Goal: Information Seeking & Learning: Learn about a topic

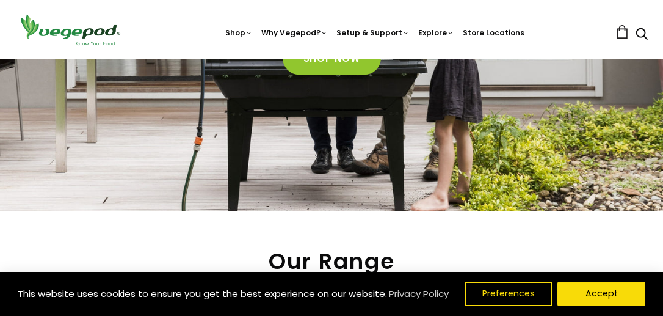
scroll to position [302, 0]
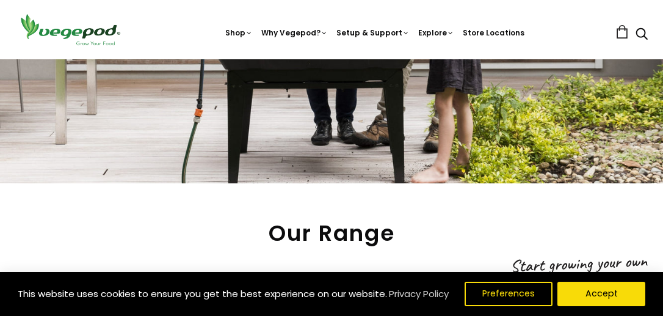
click at [565, 280] on div "This website uses cookies to ensure you get the best experience on our website.…" at bounding box center [331, 294] width 663 height 44
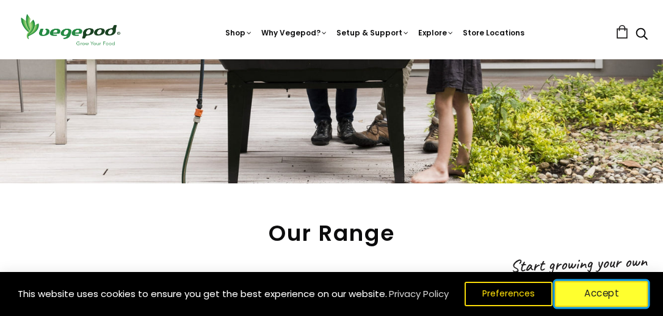
click at [588, 293] on button "Accept" at bounding box center [601, 294] width 93 height 26
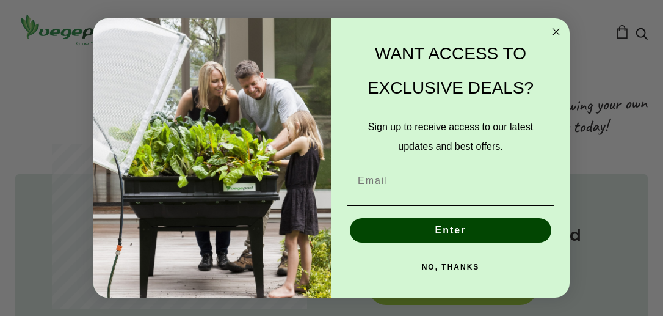
scroll to position [468, 0]
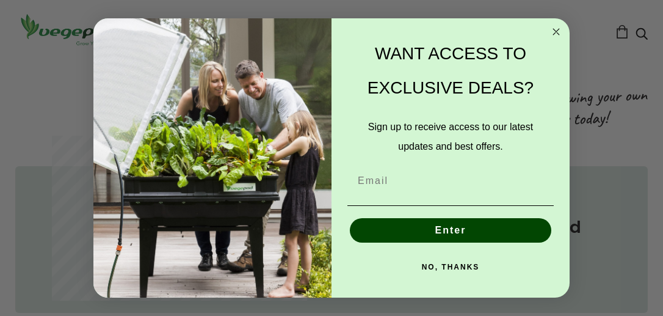
click at [557, 32] on circle "Close dialog" at bounding box center [557, 32] width 14 height 14
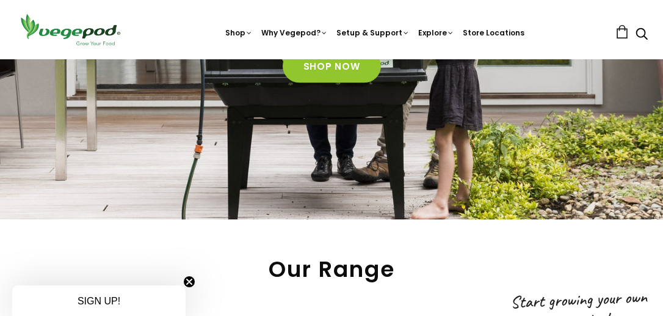
scroll to position [274, 0]
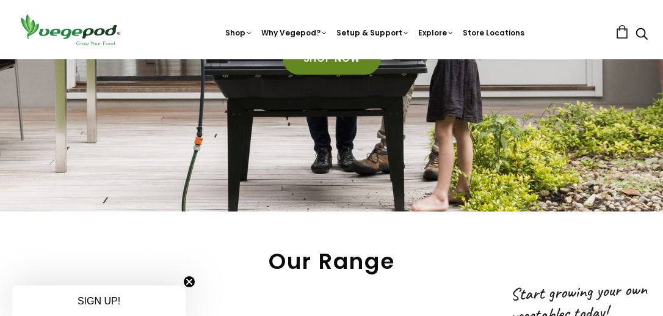
click at [319, 65] on link "Shop Now" at bounding box center [332, 58] width 98 height 33
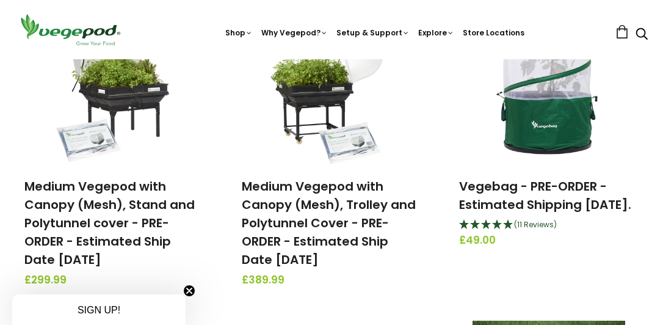
scroll to position [790, 0]
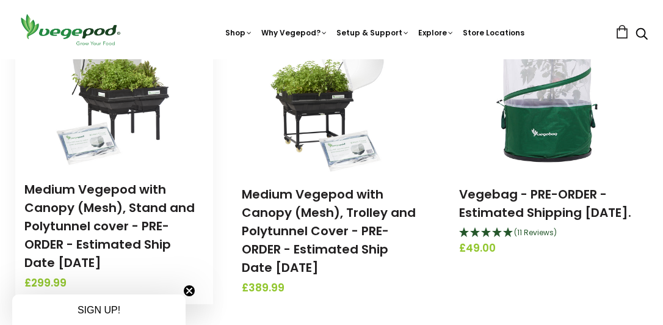
click at [107, 198] on h3 "Medium Vegepod with Canopy (Mesh), Stand and Polytunnel cover - PRE-ORDER - Est…" at bounding box center [114, 226] width 180 height 92
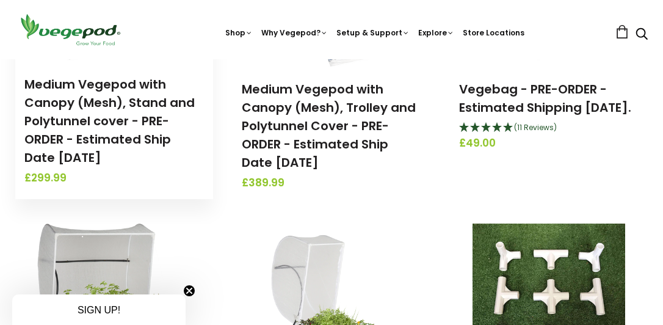
scroll to position [924, 0]
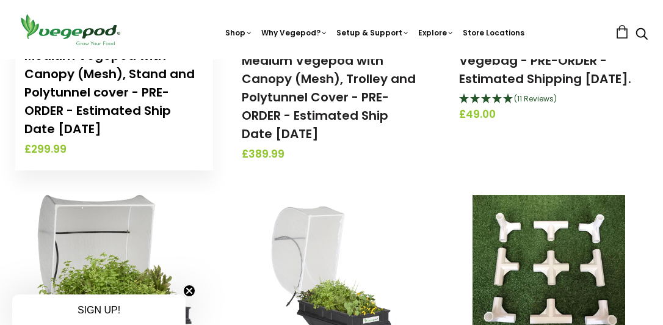
click at [101, 100] on link "Medium Vegepod with Canopy (Mesh), Stand and Polytunnel cover - PRE-ORDER - Est…" at bounding box center [109, 92] width 170 height 90
click at [107, 109] on link "Medium Vegepod with Canopy (Mesh), Stand and Polytunnel cover - PRE-ORDER - Est…" at bounding box center [109, 92] width 170 height 90
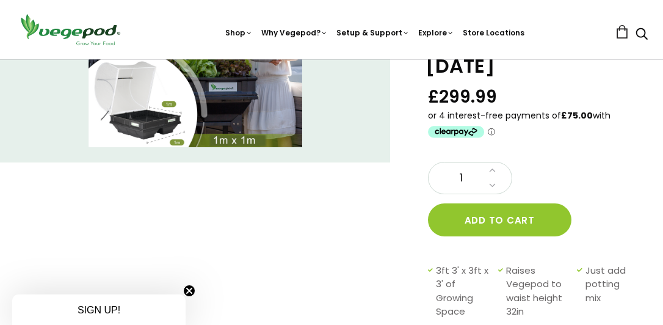
scroll to position [139, 0]
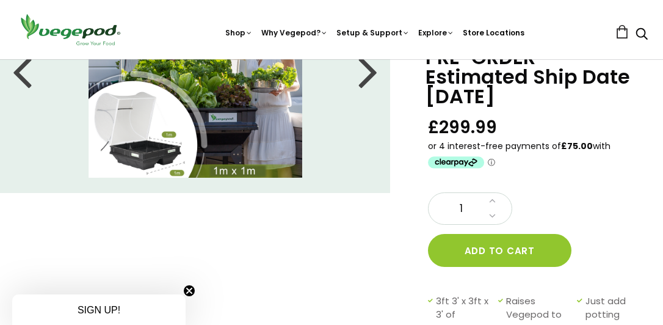
click at [493, 33] on link "Store Locations" at bounding box center [494, 32] width 62 height 10
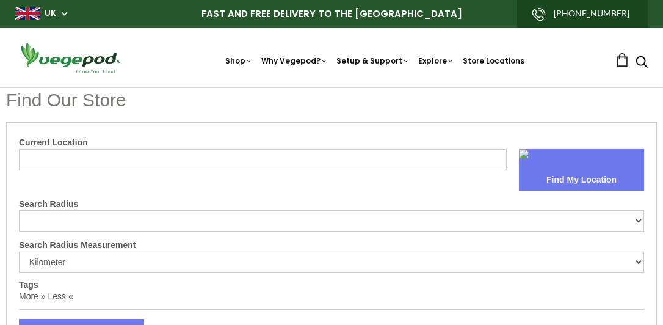
select select "m"
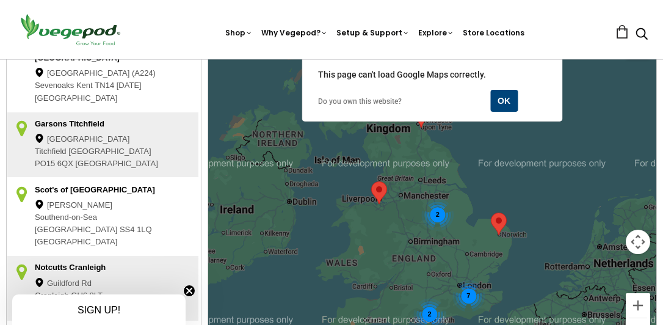
scroll to position [327, 0]
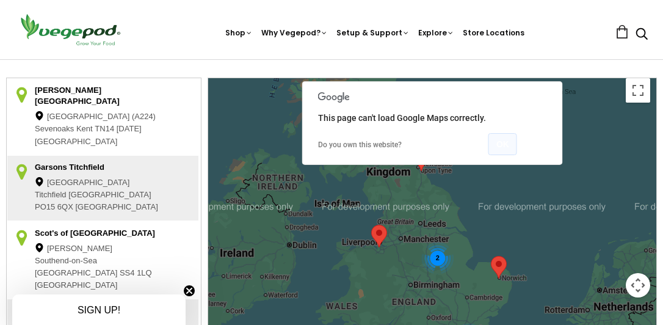
click at [504, 148] on button "OK" at bounding box center [503, 144] width 29 height 22
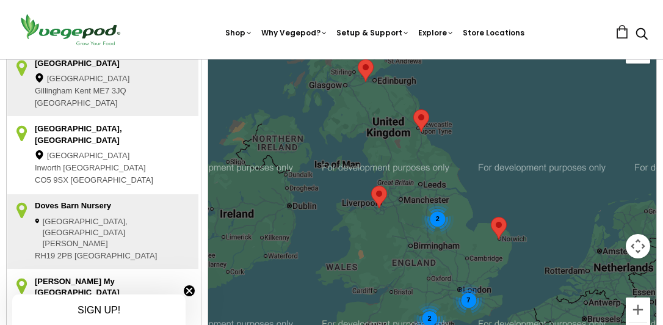
scroll to position [374, 0]
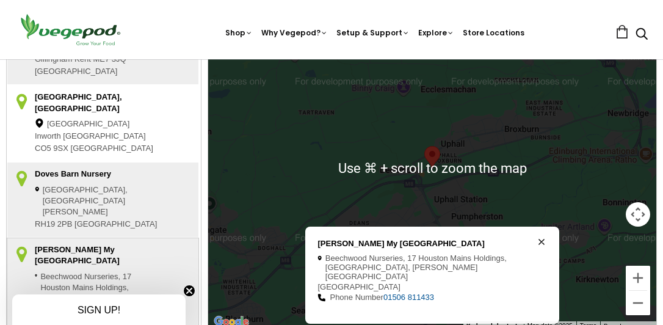
scroll to position [382, 0]
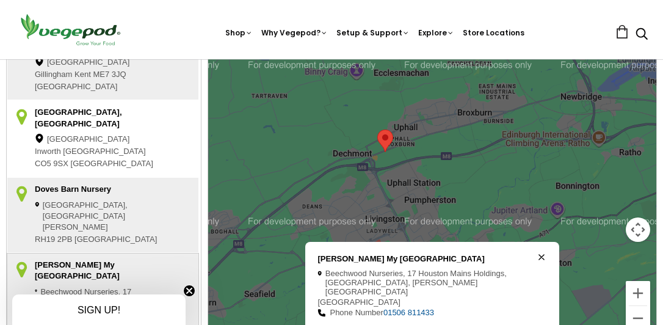
drag, startPoint x: 310, startPoint y: 172, endPoint x: 264, endPoint y: 139, distance: 56.4
click at [264, 139] on div at bounding box center [432, 184] width 448 height 322
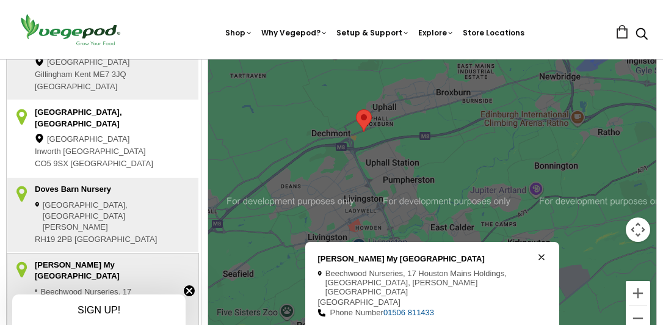
drag, startPoint x: 396, startPoint y: 195, endPoint x: 376, endPoint y: 175, distance: 28.5
click at [376, 175] on div at bounding box center [432, 184] width 448 height 322
click at [362, 142] on div at bounding box center [432, 184] width 448 height 322
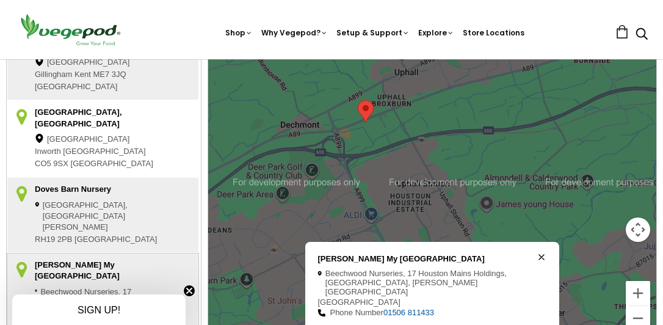
click at [362, 142] on div at bounding box center [432, 184] width 448 height 322
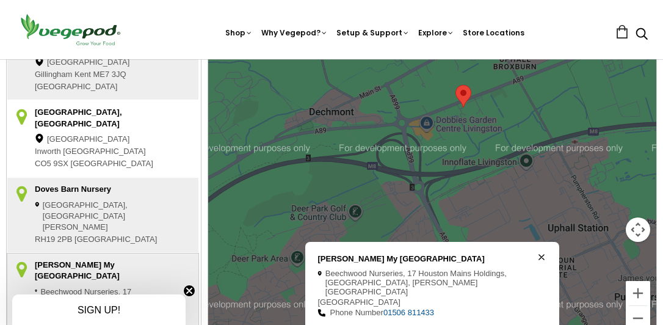
drag, startPoint x: 355, startPoint y: 159, endPoint x: 454, endPoint y: 161, distance: 98.4
click at [454, 161] on div at bounding box center [432, 184] width 448 height 322
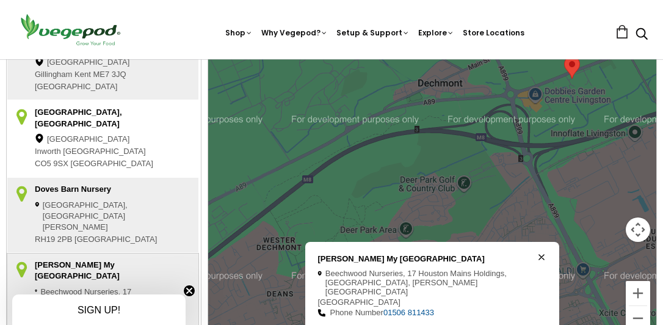
drag, startPoint x: 324, startPoint y: 149, endPoint x: 472, endPoint y: 109, distance: 152.5
click at [463, 112] on div at bounding box center [432, 184] width 448 height 322
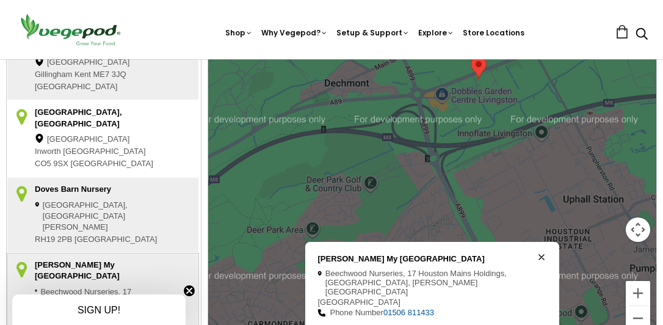
drag, startPoint x: 432, startPoint y: 150, endPoint x: 243, endPoint y: 174, distance: 190.3
click at [243, 174] on div at bounding box center [432, 184] width 448 height 322
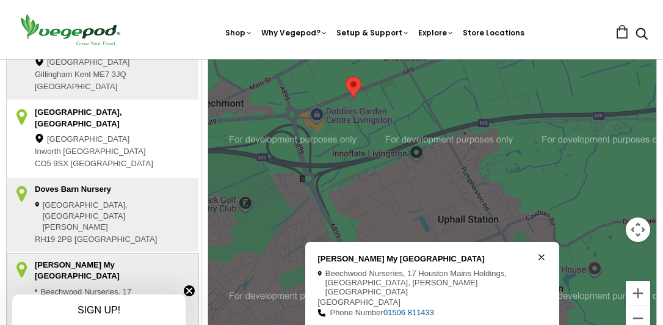
drag, startPoint x: 359, startPoint y: 161, endPoint x: 228, endPoint y: 182, distance: 132.4
click at [228, 182] on div at bounding box center [432, 184] width 448 height 322
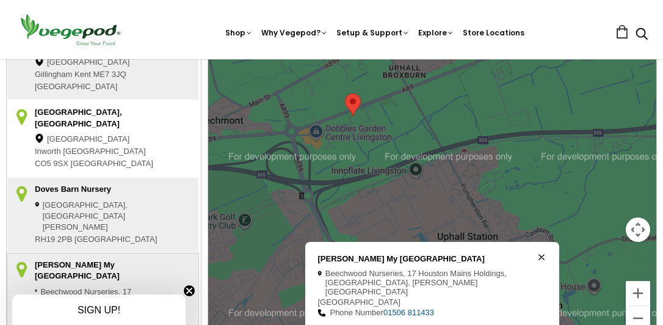
drag, startPoint x: 477, startPoint y: 160, endPoint x: 477, endPoint y: 180, distance: 20.2
click at [477, 180] on div at bounding box center [432, 184] width 448 height 322
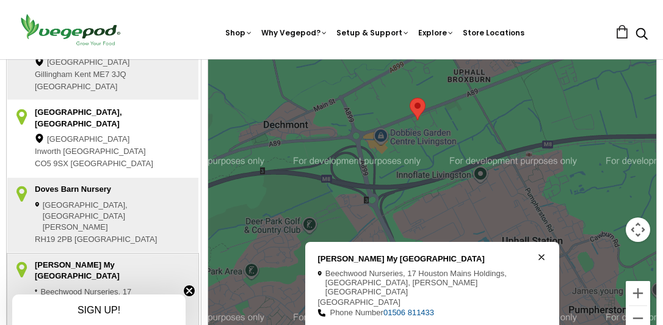
drag, startPoint x: 326, startPoint y: 173, endPoint x: 401, endPoint y: 175, distance: 75.2
click at [401, 175] on div at bounding box center [432, 184] width 448 height 322
click at [345, 172] on div at bounding box center [432, 184] width 448 height 322
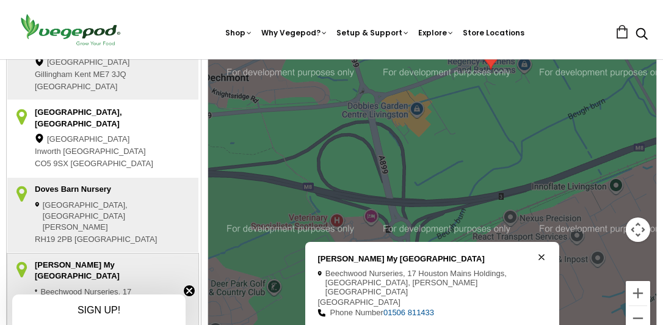
click at [349, 170] on div at bounding box center [432, 184] width 448 height 322
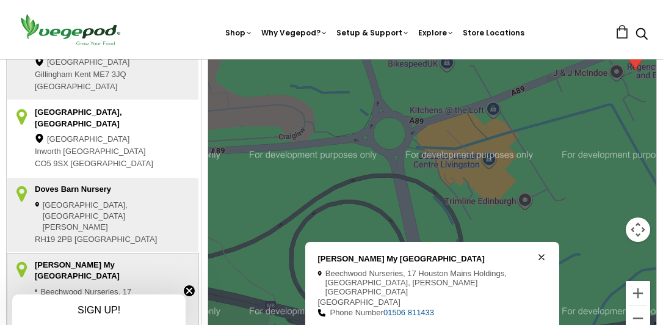
drag, startPoint x: 373, startPoint y: 156, endPoint x: 376, endPoint y: 261, distance: 105.1
click at [376, 261] on div "Use ⌘ + scroll to zoom the map Williamson's My Florist Garden Centre Beechwood …" at bounding box center [432, 184] width 448 height 322
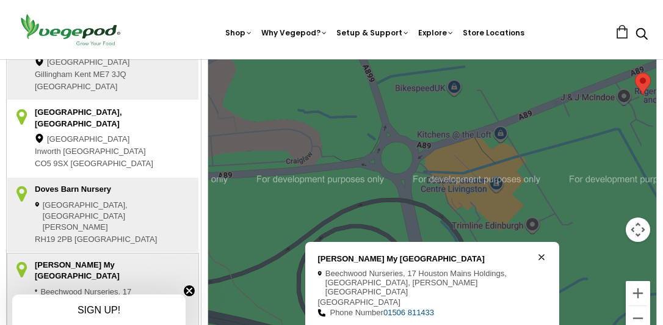
drag, startPoint x: 548, startPoint y: 188, endPoint x: 556, endPoint y: 216, distance: 29.2
click at [556, 216] on div at bounding box center [432, 184] width 448 height 322
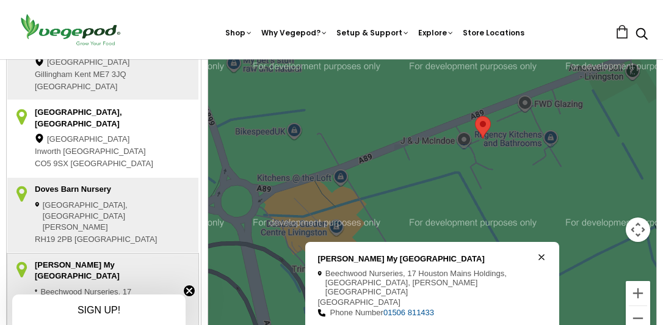
drag, startPoint x: 533, startPoint y: 169, endPoint x: 373, endPoint y: 214, distance: 166.5
click at [373, 214] on div at bounding box center [432, 184] width 448 height 322
click at [475, 116] on area at bounding box center [475, 116] width 0 height 0
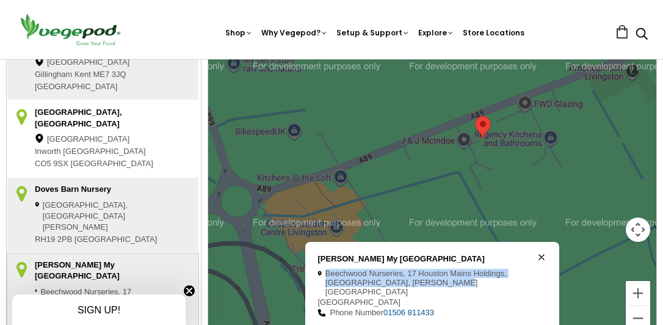
drag, startPoint x: 319, startPoint y: 269, endPoint x: 446, endPoint y: 293, distance: 130.0
click at [446, 293] on div "Williamson's My Florist Garden Centre Beechwood Nurseries, 17 Houston Mains Hol…" at bounding box center [425, 290] width 214 height 73
copy div "Beechwood Nurseries, 17 Houston Mains Holdings, Uphall, Livingston West Lothian"
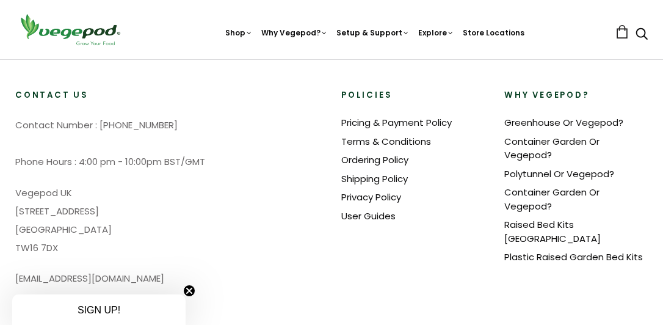
scroll to position [880, 0]
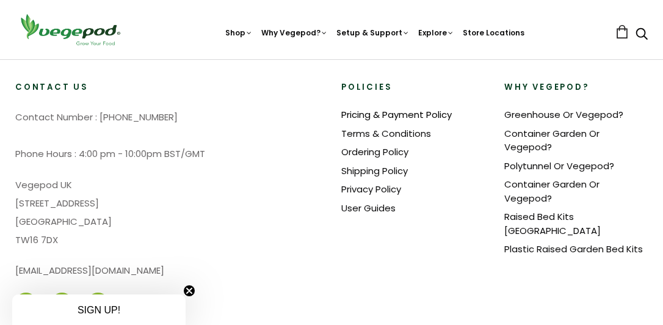
click at [370, 115] on link "Pricing & Payment Policy" at bounding box center [396, 114] width 111 height 13
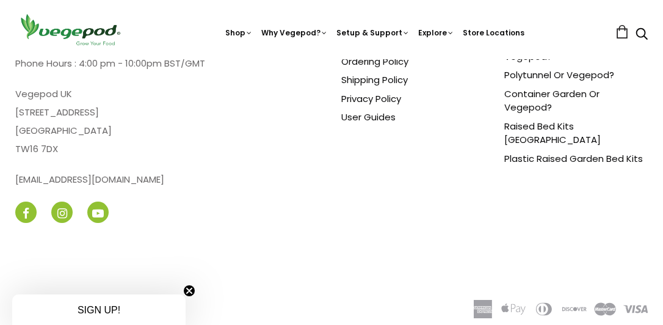
scroll to position [773, 0]
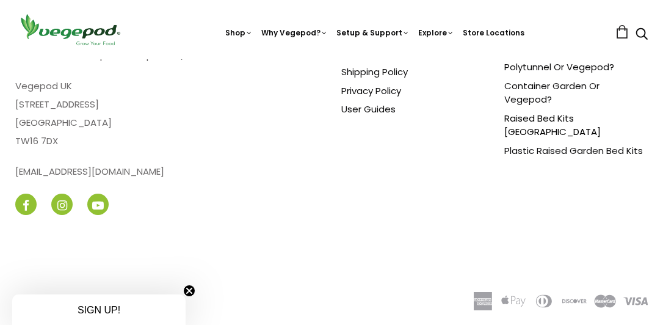
click at [552, 118] on link "Raised Bed Kits [GEOGRAPHIC_DATA]" at bounding box center [553, 125] width 97 height 27
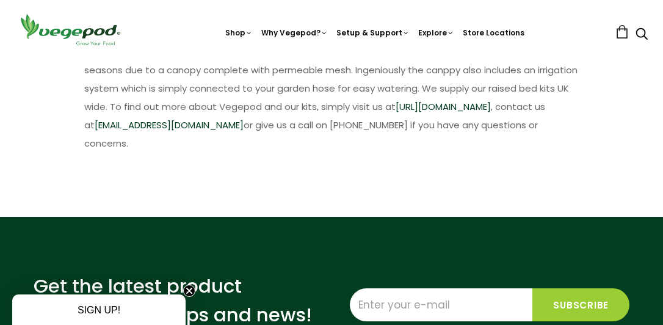
scroll to position [896, 0]
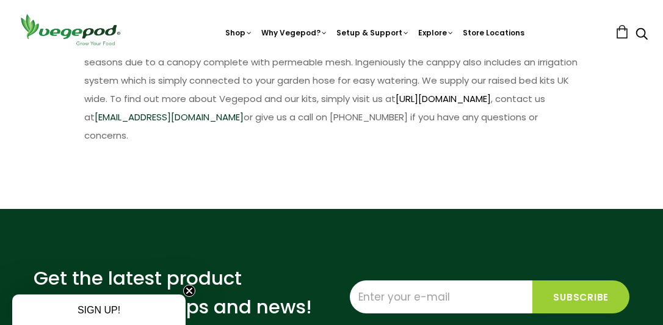
click at [438, 98] on link "[URL][DOMAIN_NAME]" at bounding box center [443, 98] width 95 height 13
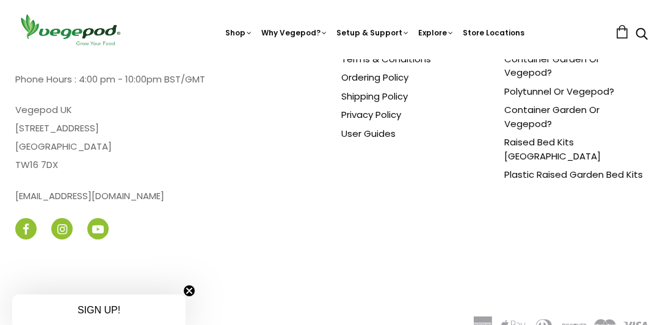
scroll to position [2232, 0]
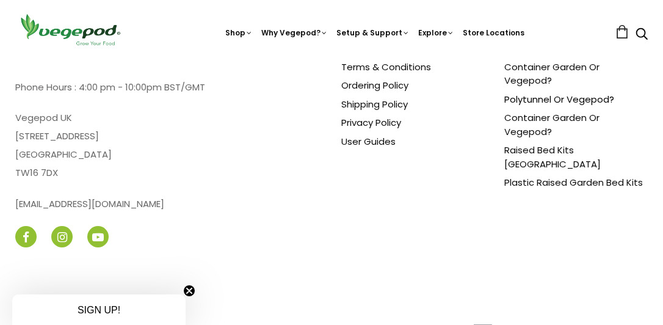
click at [525, 96] on link "Polytunnel Or Vegepod?" at bounding box center [560, 99] width 110 height 13
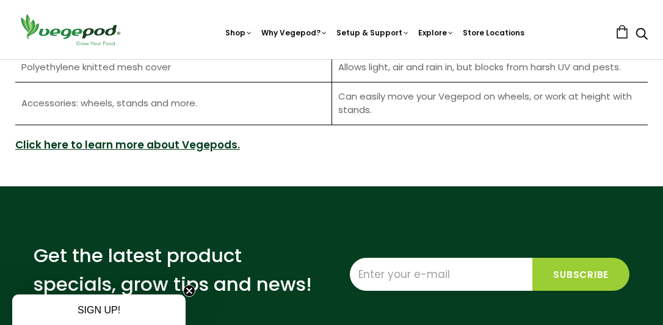
scroll to position [1728, 0]
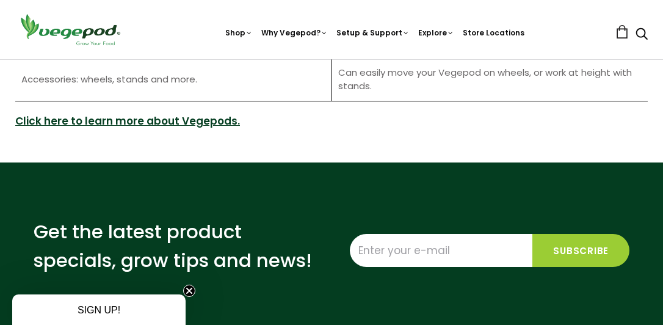
click at [150, 120] on link "Click here to learn more about Vegepods." at bounding box center [127, 122] width 225 height 16
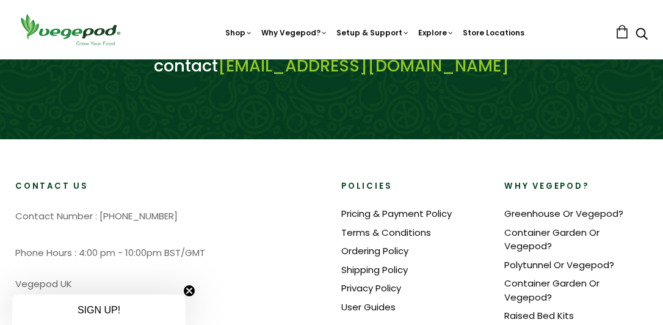
scroll to position [1434, 0]
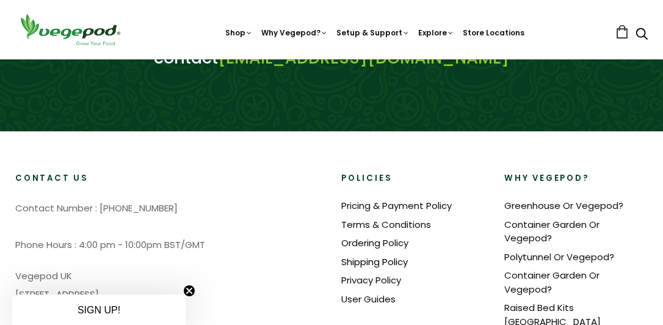
click at [367, 255] on link "Shipping Policy" at bounding box center [374, 261] width 67 height 13
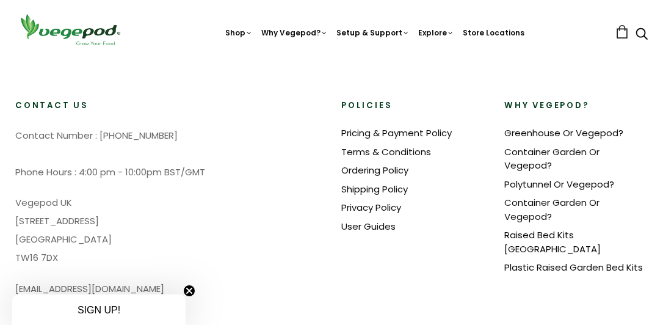
scroll to position [1467, 0]
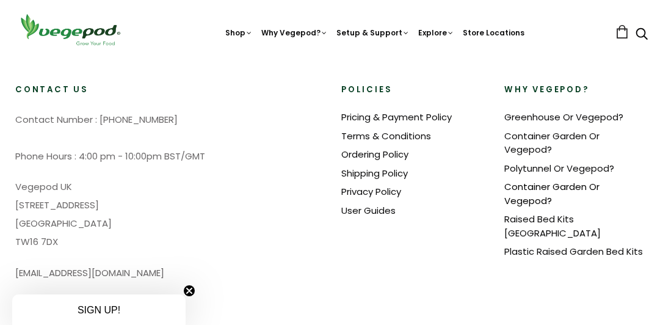
click at [538, 180] on link "Container Garden Or Vegepod?" at bounding box center [552, 193] width 95 height 27
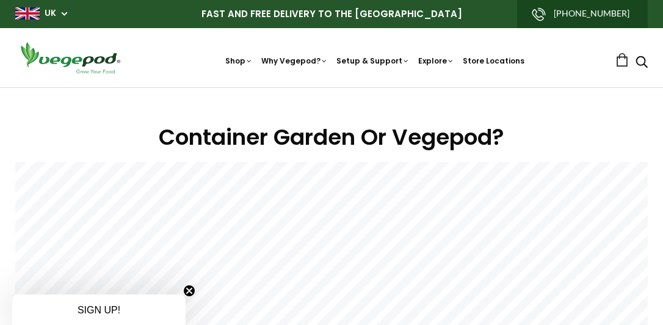
click at [58, 59] on img at bounding box center [70, 57] width 110 height 35
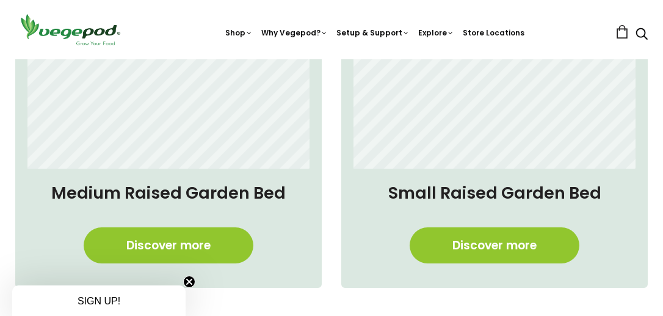
scroll to position [858, 0]
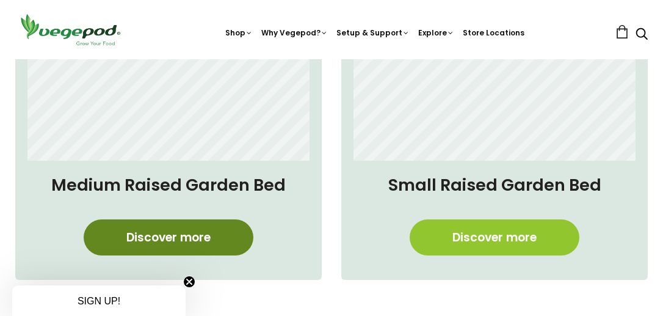
click at [192, 235] on link "Discover more" at bounding box center [169, 237] width 170 height 36
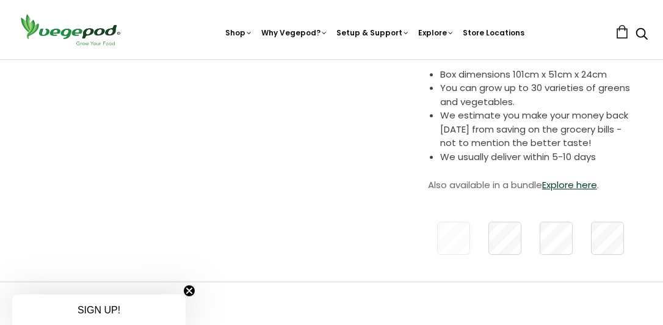
scroll to position [362, 0]
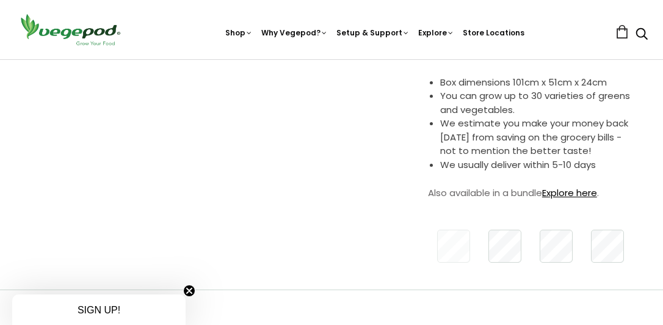
click at [581, 196] on link "Explore here" at bounding box center [569, 192] width 55 height 13
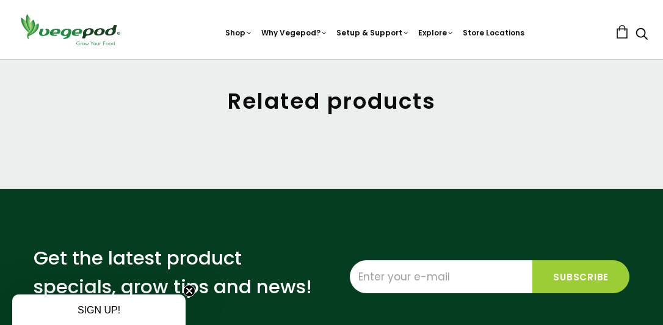
scroll to position [1027, 0]
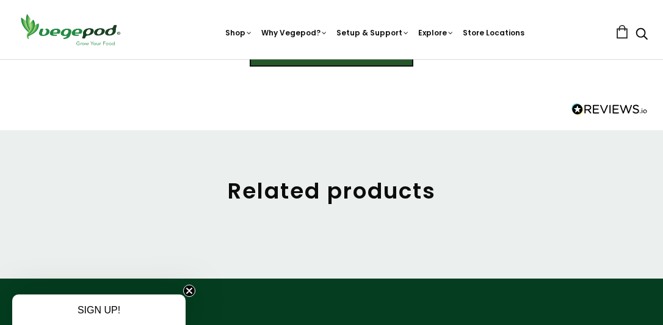
click at [374, 195] on h2 "Related products" at bounding box center [331, 191] width 633 height 26
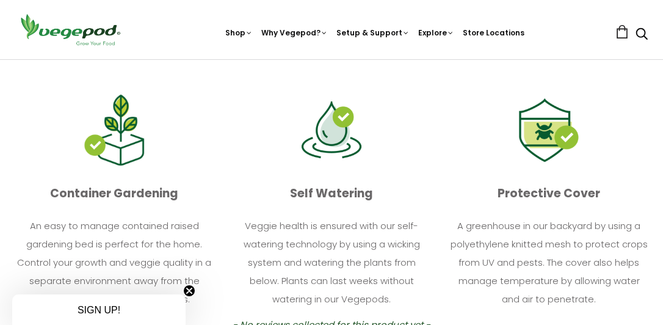
scroll to position [674, 0]
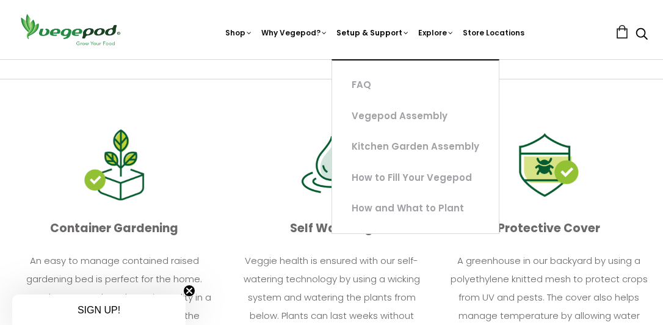
click at [365, 34] on link "Setup & Support" at bounding box center [373, 69] width 73 height 84
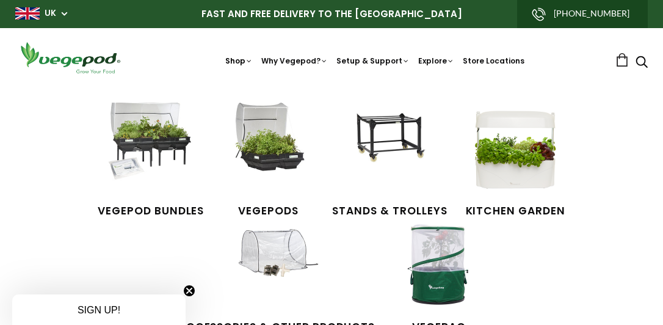
click at [239, 62] on link "Shop" at bounding box center [238, 75] width 27 height 38
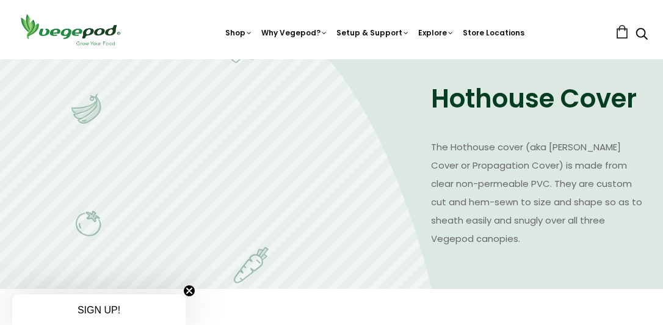
scroll to position [1330, 0]
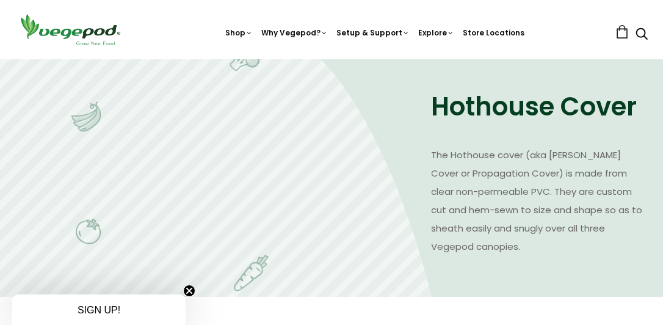
click at [435, 109] on h2 "Hothouse Cover" at bounding box center [539, 107] width 217 height 35
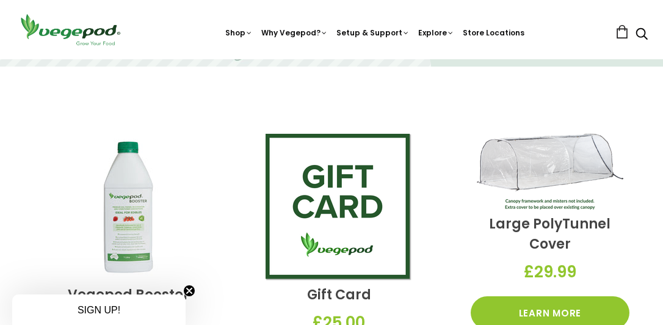
scroll to position [1573, 0]
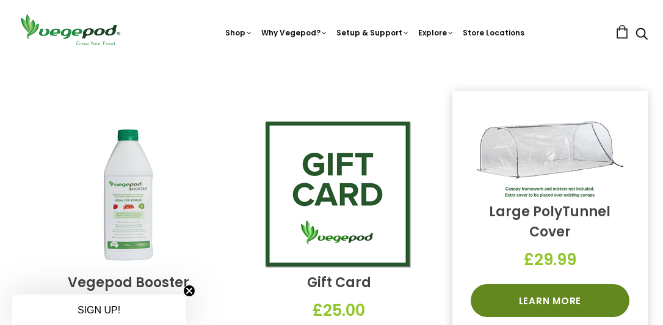
click at [552, 293] on link "Learn More" at bounding box center [550, 300] width 159 height 33
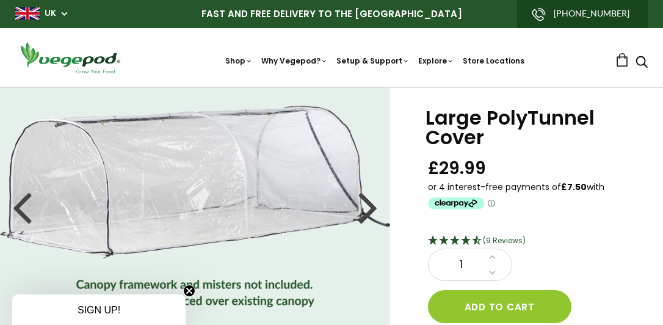
click at [32, 12] on img at bounding box center [27, 13] width 24 height 12
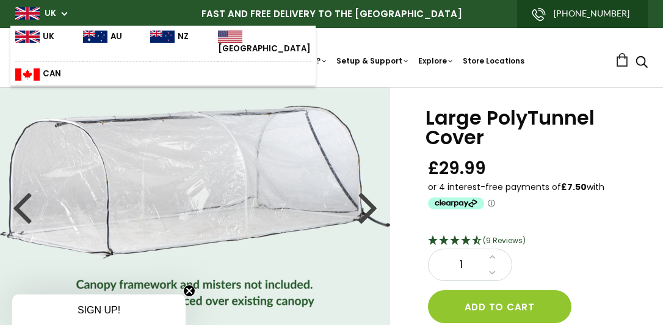
click at [29, 34] on img at bounding box center [27, 37] width 24 height 12
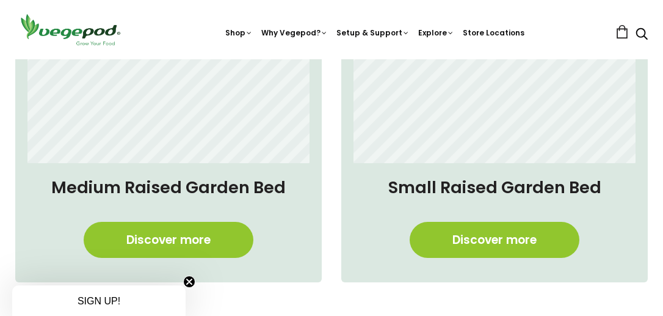
scroll to position [875, 0]
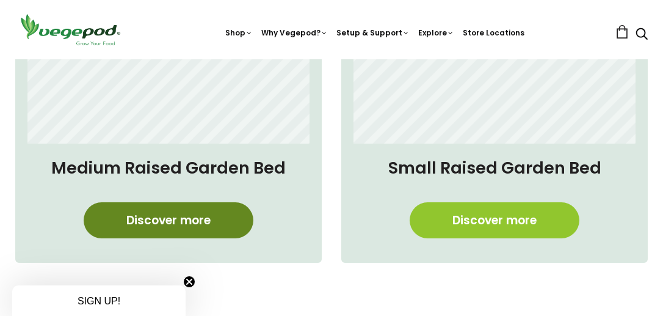
click at [169, 223] on link "Discover more" at bounding box center [169, 220] width 170 height 36
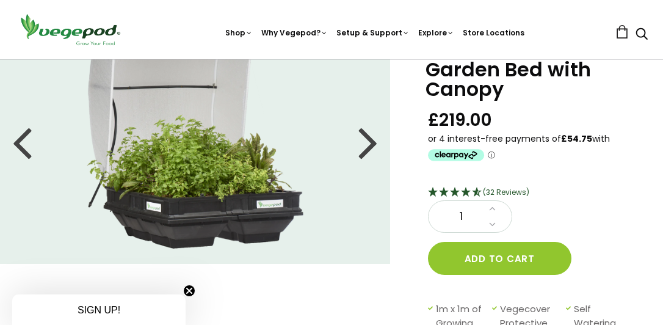
scroll to position [60, 0]
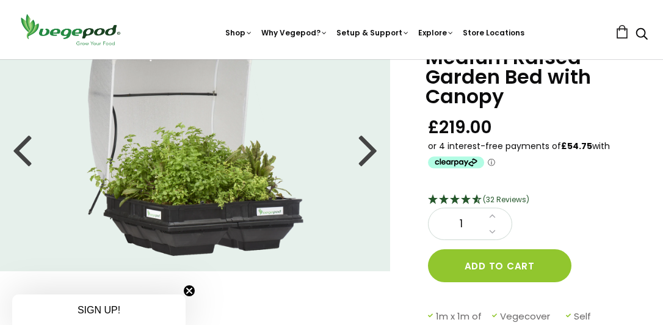
click at [370, 155] on div at bounding box center [369, 149] width 20 height 55
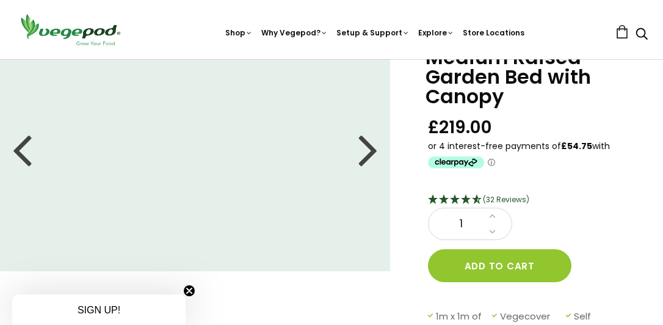
click at [370, 155] on div at bounding box center [369, 149] width 20 height 55
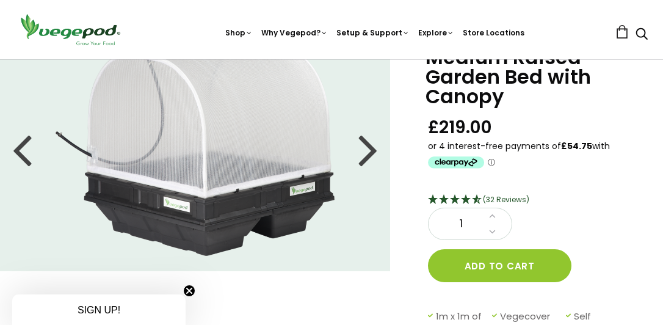
click at [370, 155] on div at bounding box center [369, 149] width 20 height 55
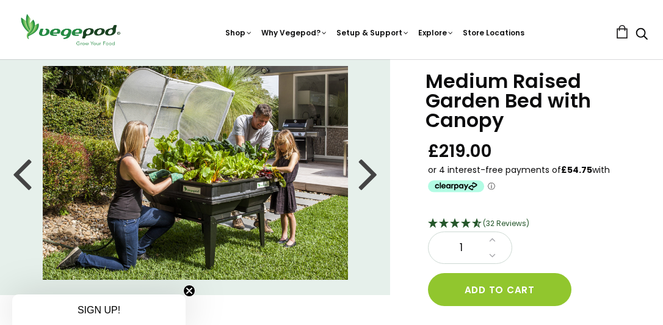
scroll to position [29, 0]
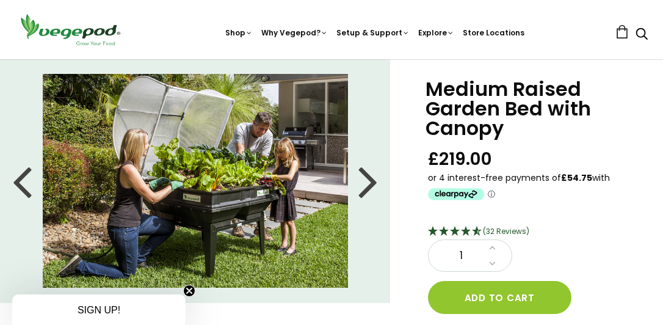
click at [362, 183] on div at bounding box center [369, 180] width 20 height 55
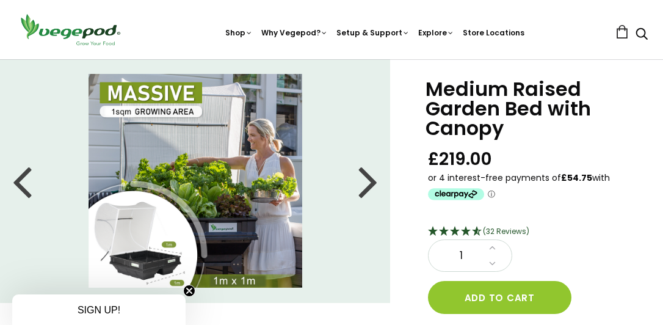
click at [366, 183] on div at bounding box center [369, 180] width 20 height 55
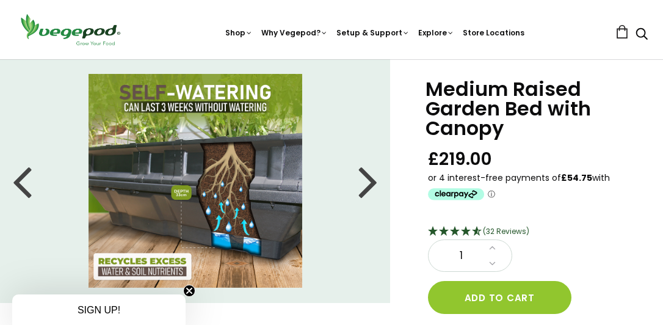
click at [366, 183] on div at bounding box center [369, 180] width 20 height 55
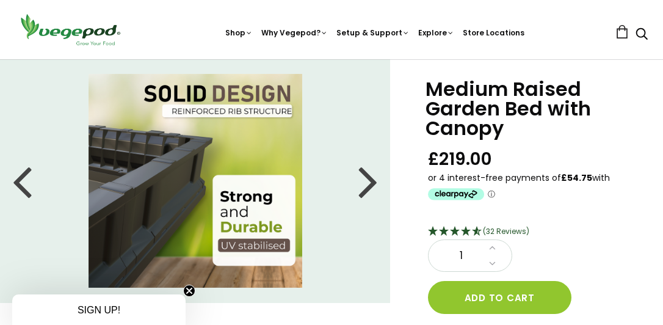
click at [366, 183] on div at bounding box center [369, 180] width 20 height 55
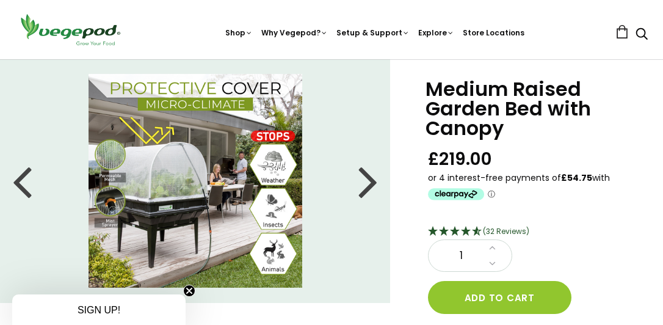
click at [366, 183] on div at bounding box center [369, 180] width 20 height 55
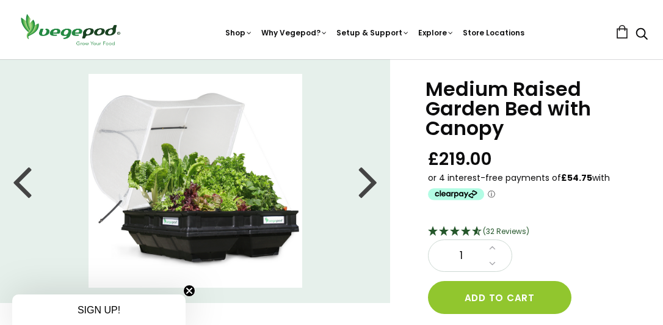
click at [366, 183] on div at bounding box center [369, 180] width 20 height 55
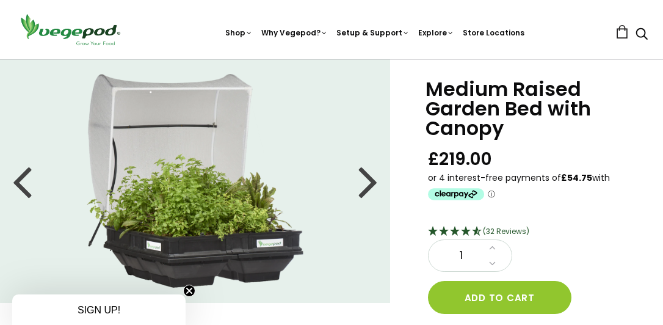
click at [366, 183] on div at bounding box center [369, 180] width 20 height 55
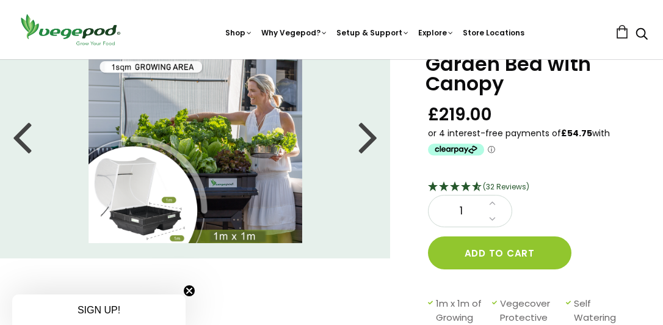
scroll to position [23, 0]
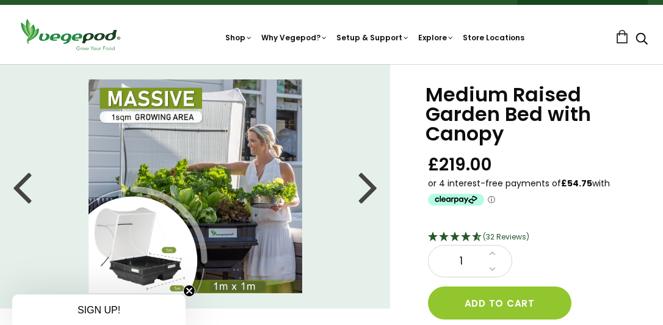
click at [365, 188] on div at bounding box center [369, 186] width 20 height 55
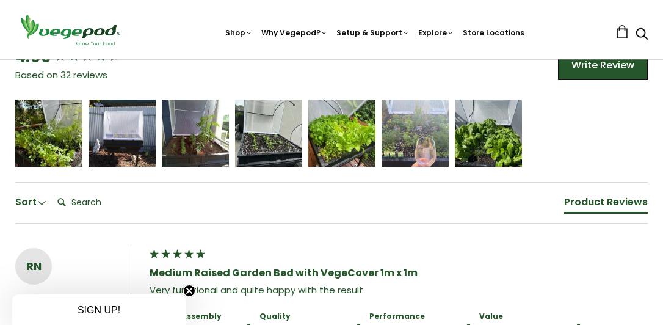
scroll to position [856, 0]
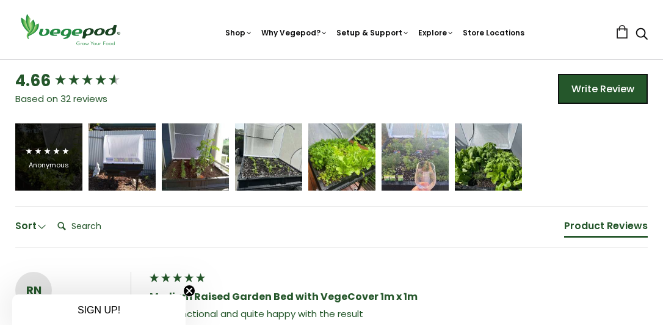
click at [51, 177] on div "Anonymous" at bounding box center [48, 156] width 67 height 67
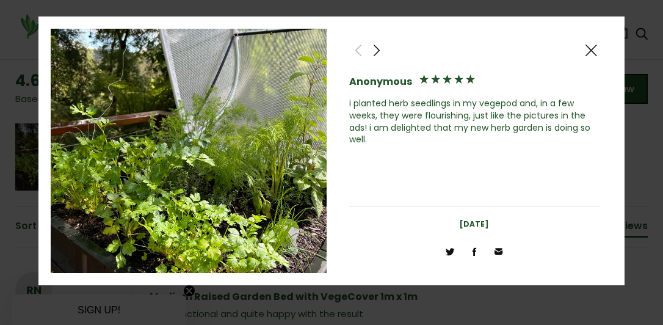
click at [591, 52] on span at bounding box center [591, 50] width 15 height 15
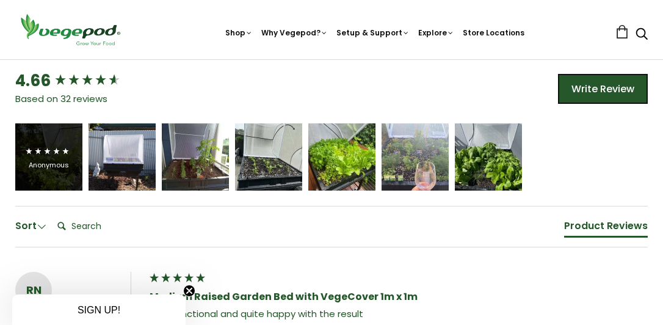
click at [54, 168] on div "Anonymous" at bounding box center [48, 165] width 49 height 9
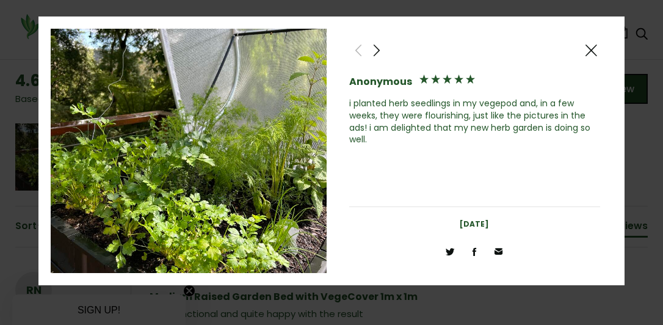
click at [376, 53] on span at bounding box center [377, 50] width 15 height 15
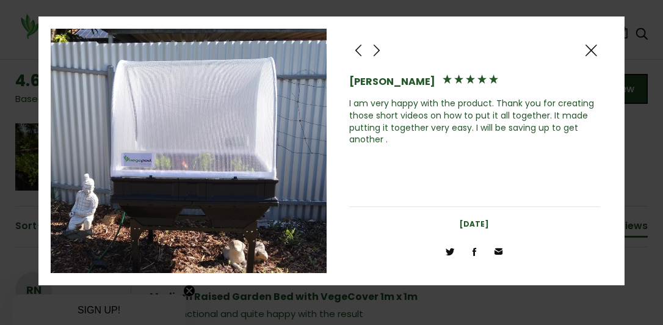
click at [376, 51] on span at bounding box center [377, 50] width 15 height 15
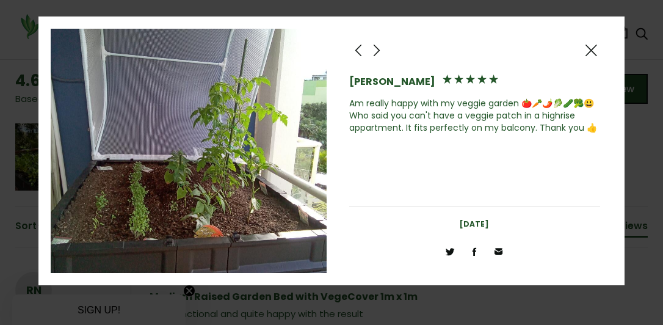
click at [376, 51] on span at bounding box center [377, 50] width 15 height 15
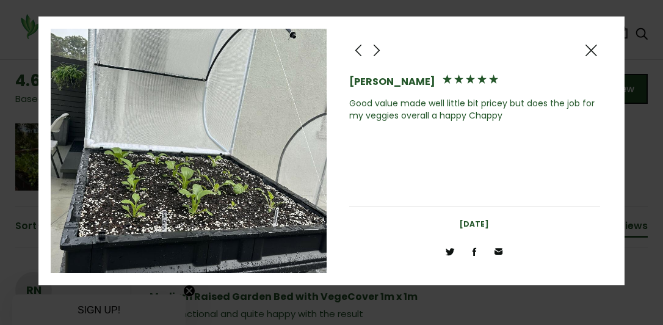
click at [375, 52] on span at bounding box center [377, 50] width 15 height 15
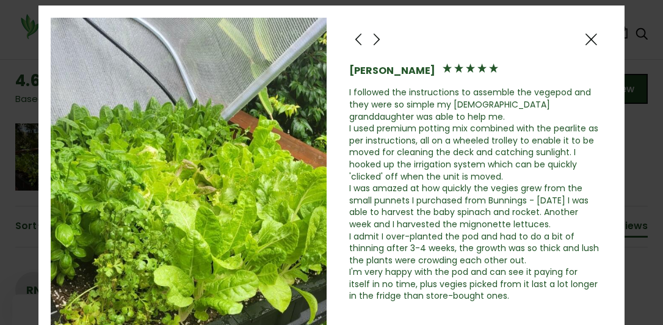
scroll to position [0, 0]
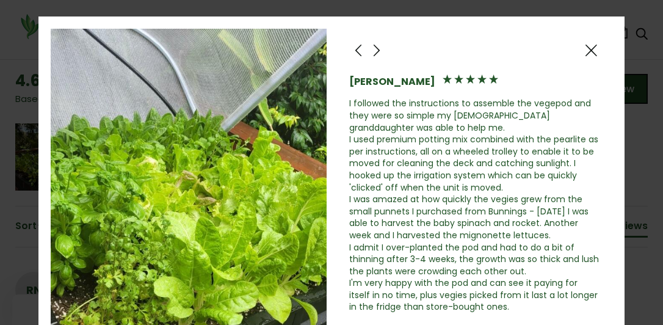
click at [586, 50] on span at bounding box center [591, 50] width 15 height 15
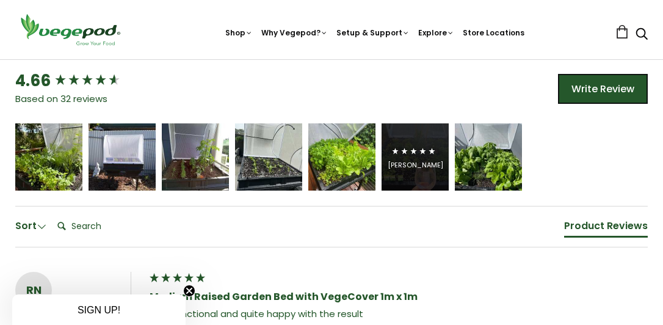
click at [414, 170] on div "Leonie Ripper" at bounding box center [416, 165] width 56 height 9
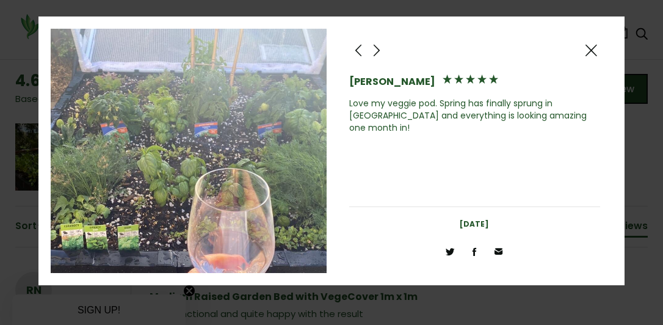
click at [373, 52] on span at bounding box center [377, 50] width 15 height 15
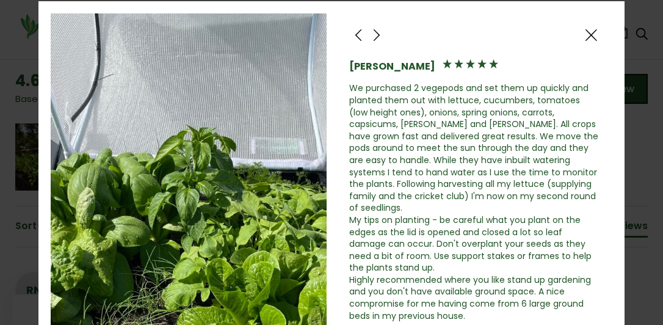
scroll to position [31, 0]
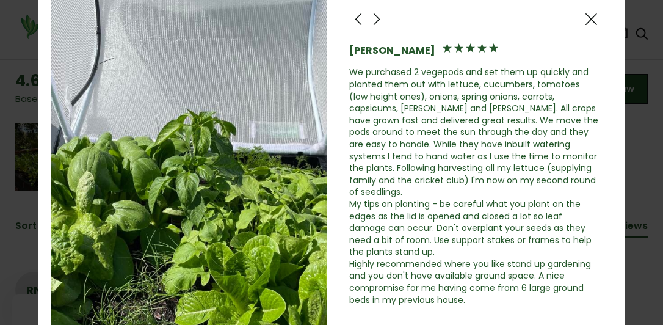
click at [373, 21] on span at bounding box center [377, 19] width 15 height 15
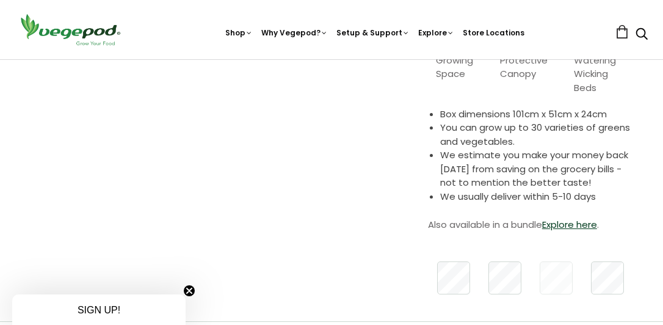
scroll to position [322, 0]
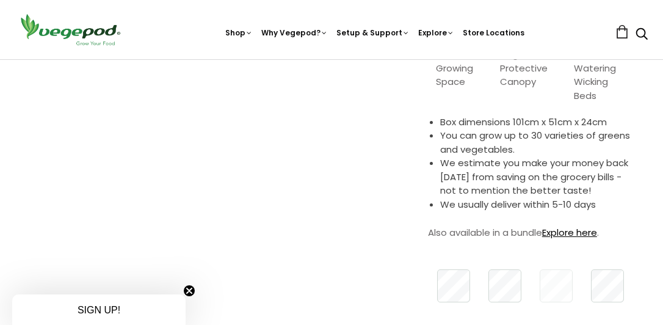
click at [577, 236] on link "Explore here" at bounding box center [569, 232] width 55 height 13
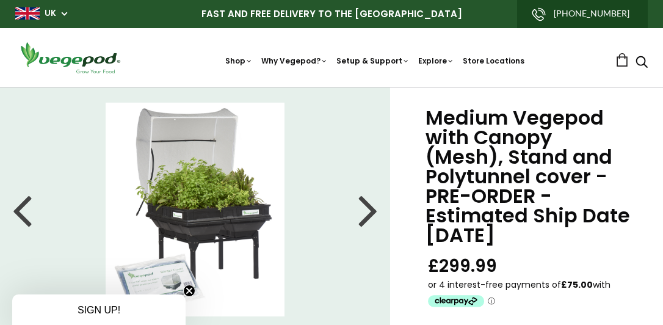
click at [48, 59] on img at bounding box center [70, 57] width 110 height 35
